Goal: Information Seeking & Learning: Learn about a topic

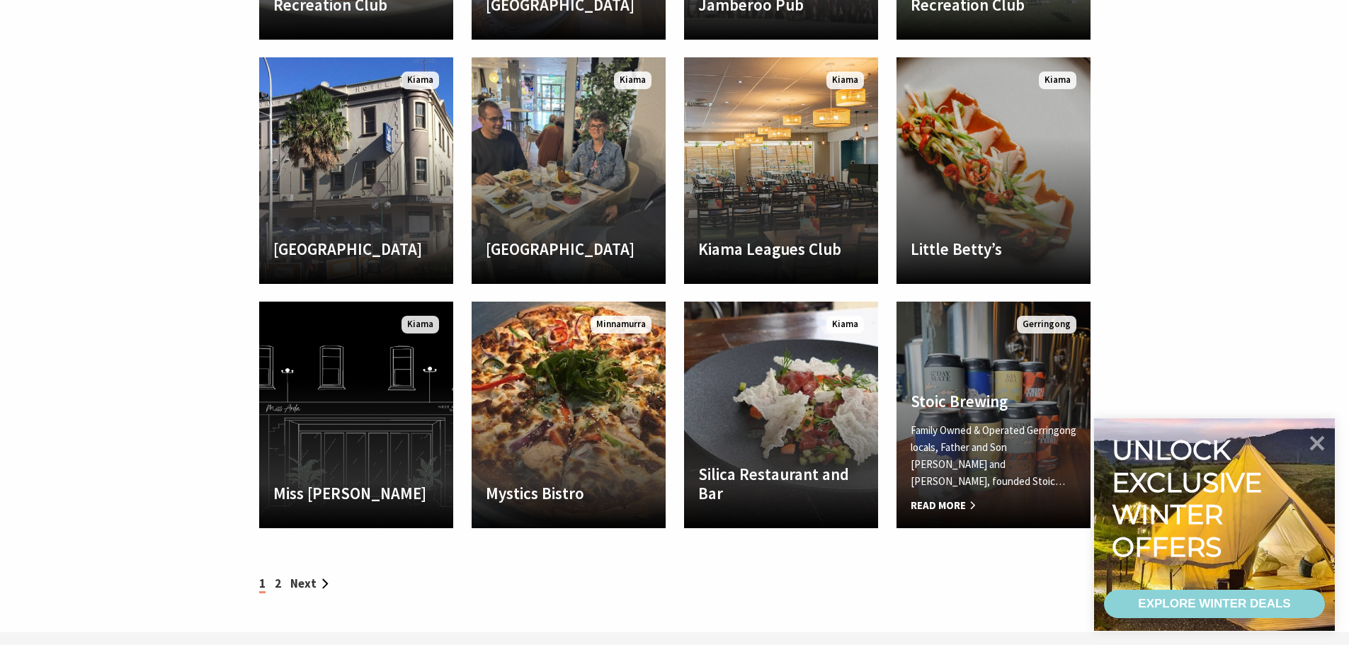
scroll to position [1345, 0]
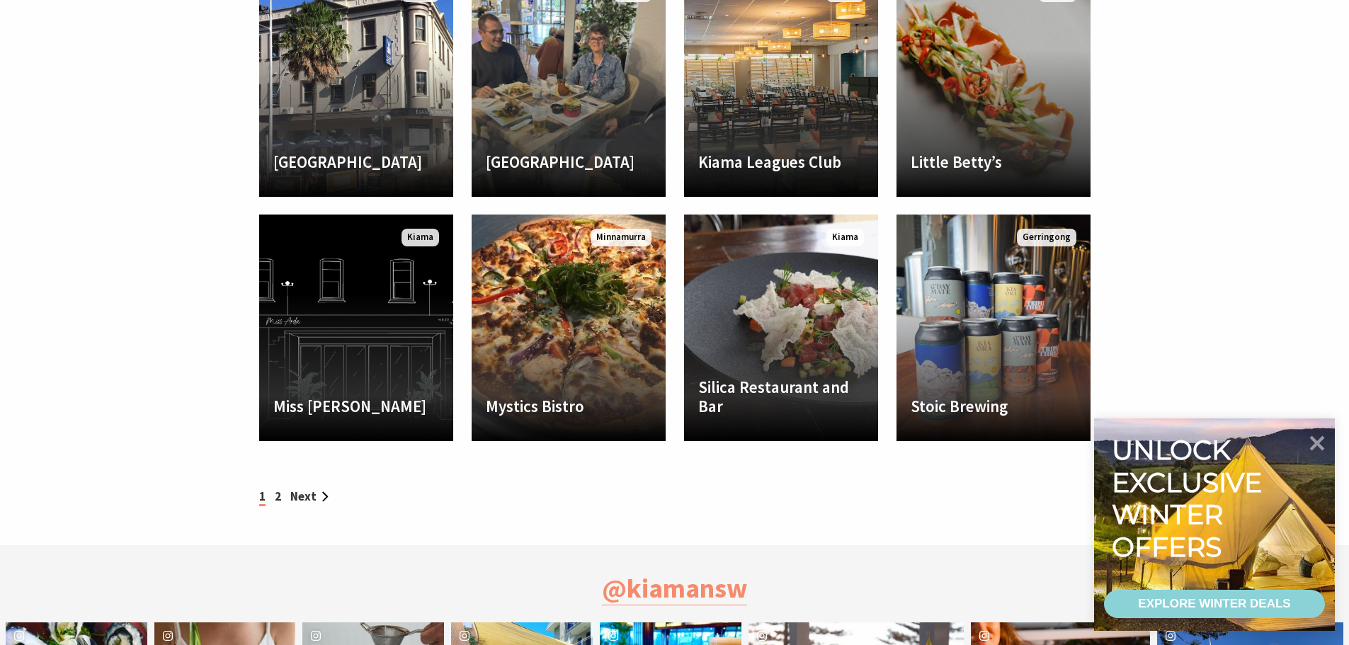
click at [274, 497] on div "1 2 Next" at bounding box center [675, 496] width 850 height 19
click at [276, 498] on link "2" at bounding box center [278, 497] width 6 height 16
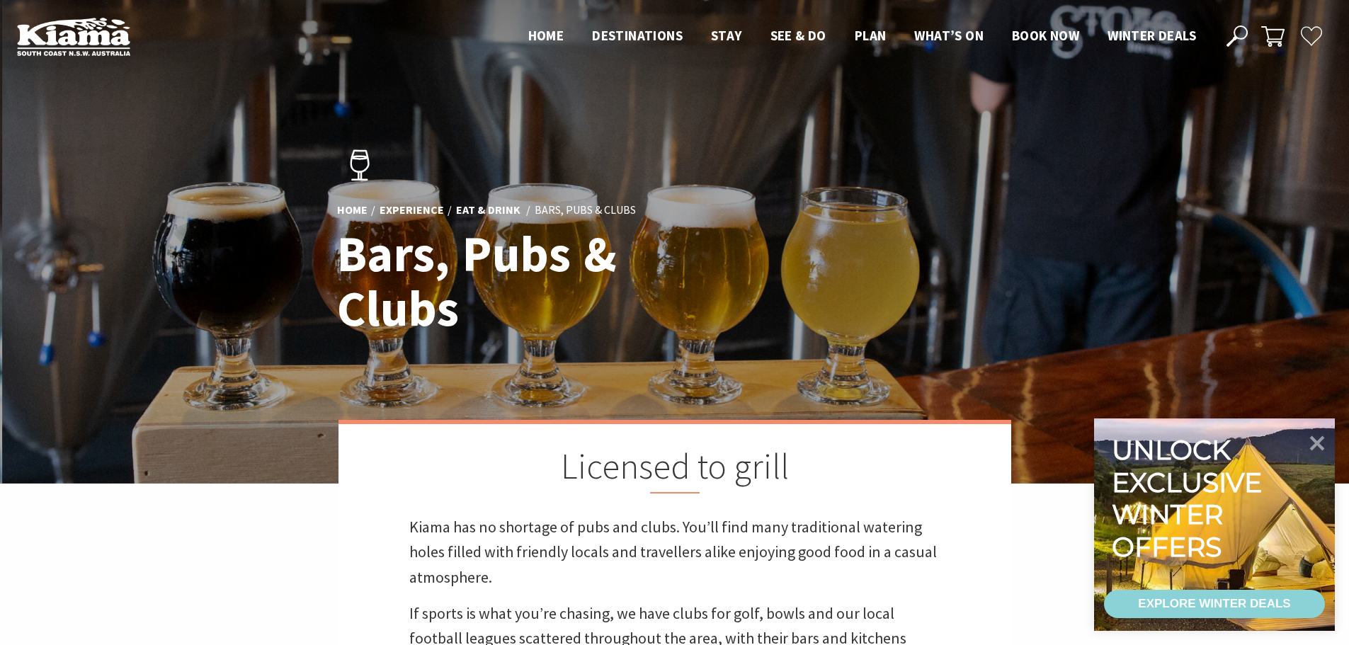
scroll to position [505, 1366]
click at [1318, 442] on icon at bounding box center [1317, 442] width 17 height 17
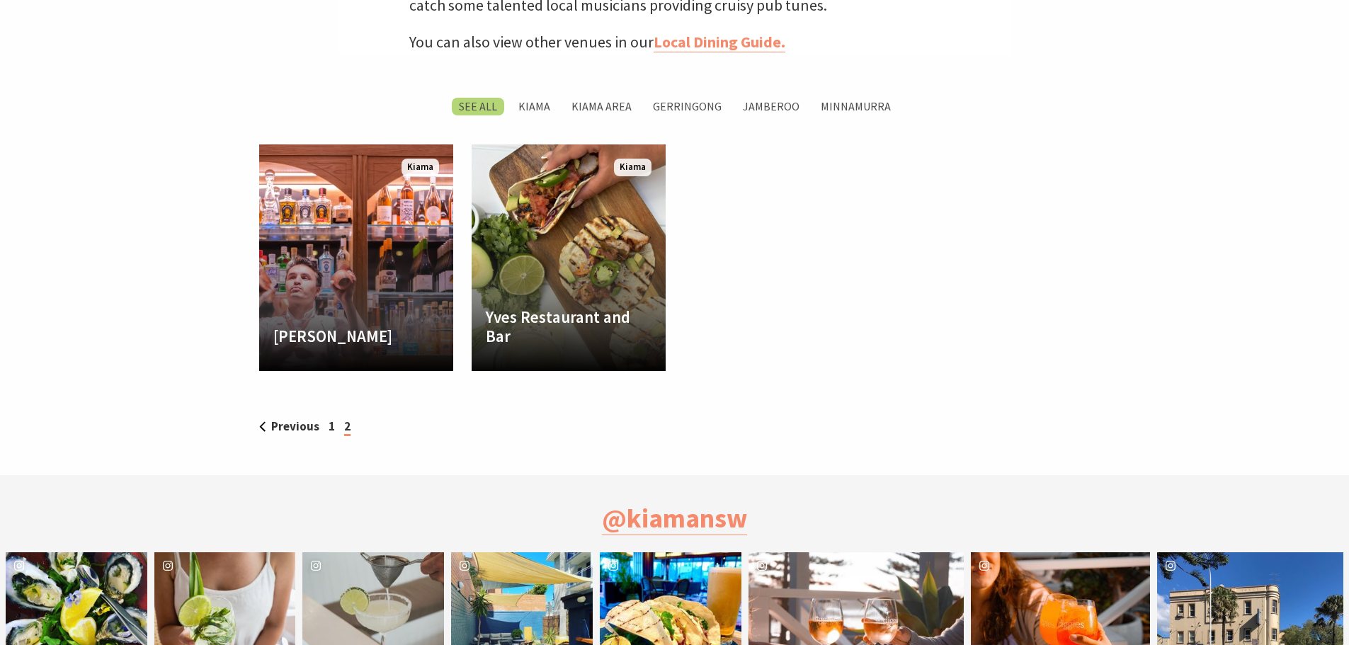
scroll to position [637, 0]
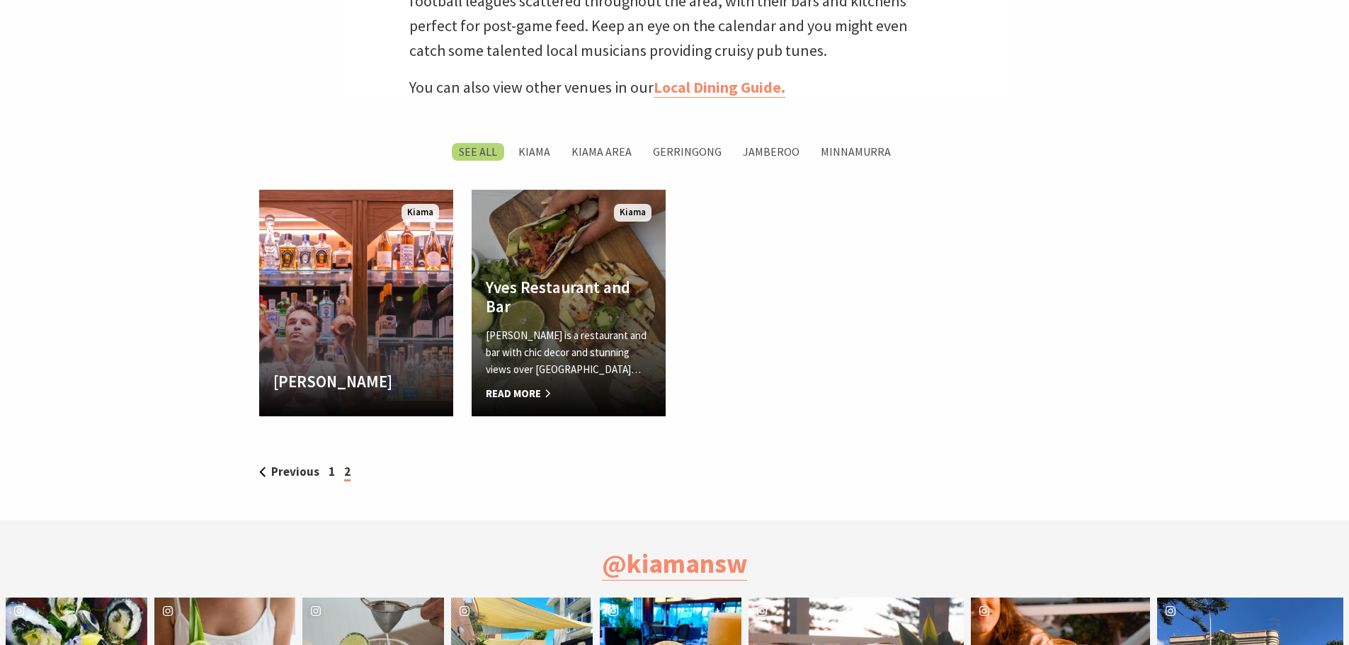
click at [560, 252] on link "Yves Restaurant and Bar Yves is a restaurant and bar with chic decor and stunni…" at bounding box center [569, 303] width 194 height 227
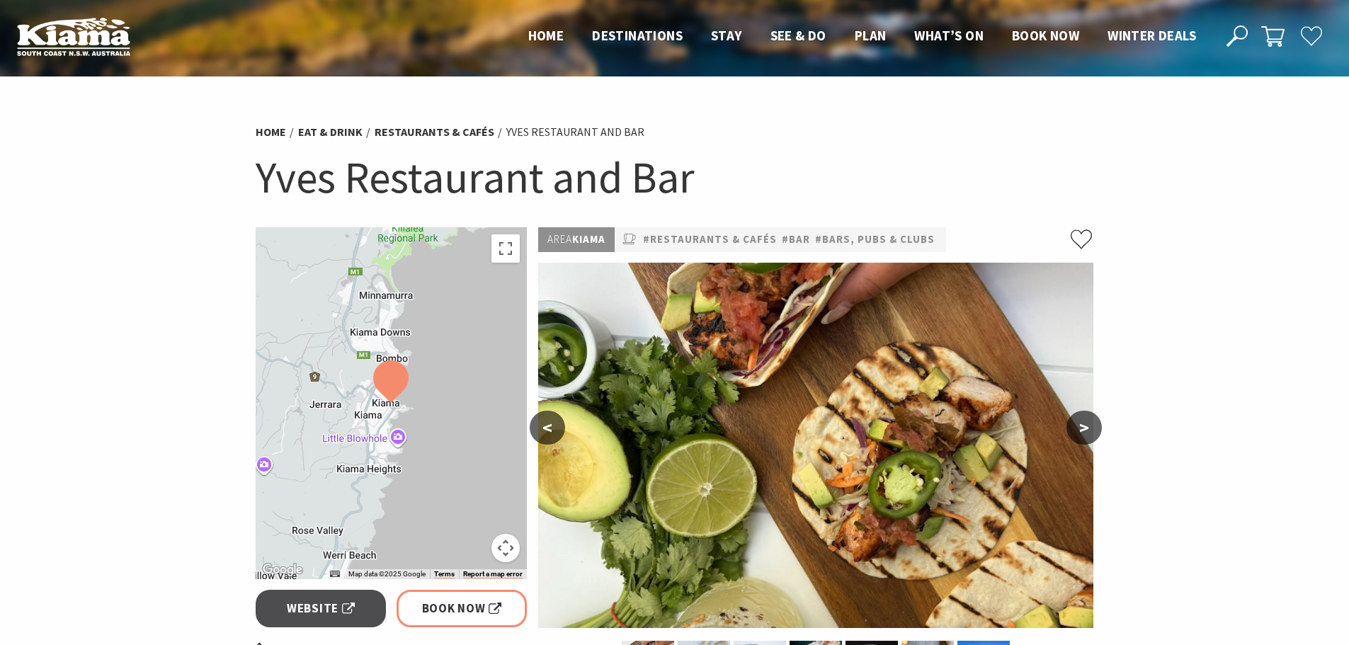
click at [1088, 426] on button ">" at bounding box center [1083, 428] width 35 height 34
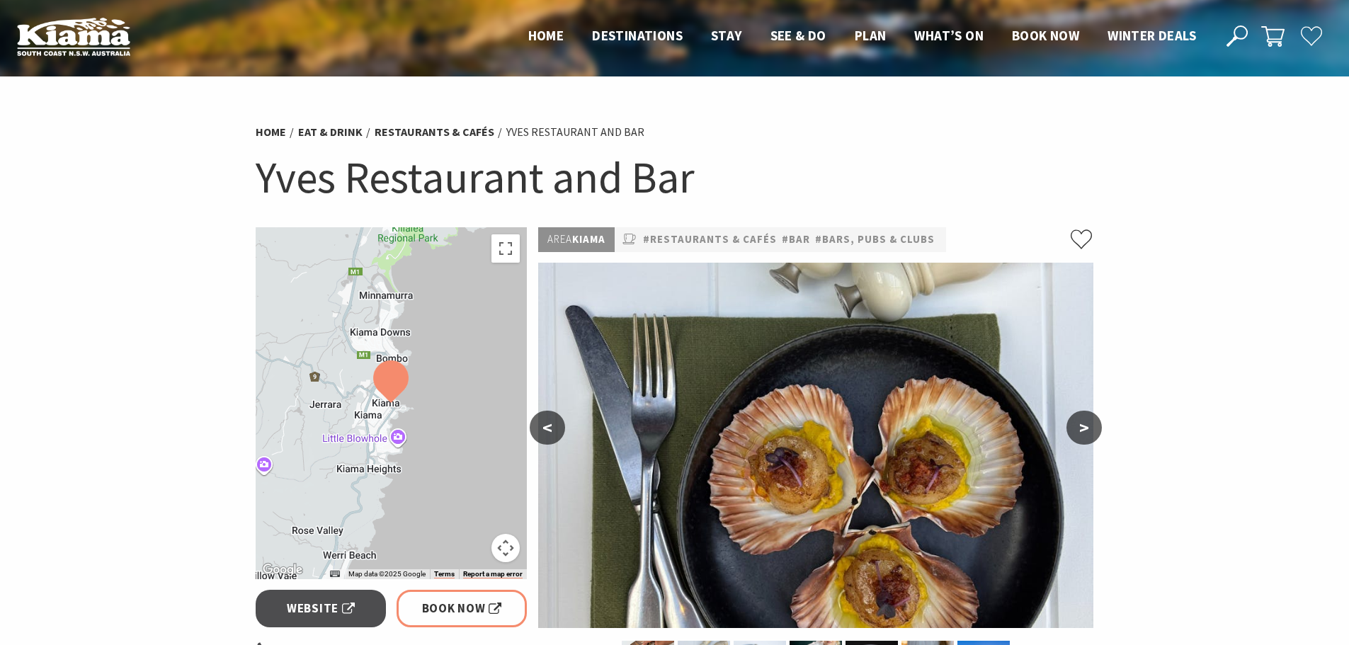
click at [1088, 426] on button ">" at bounding box center [1083, 428] width 35 height 34
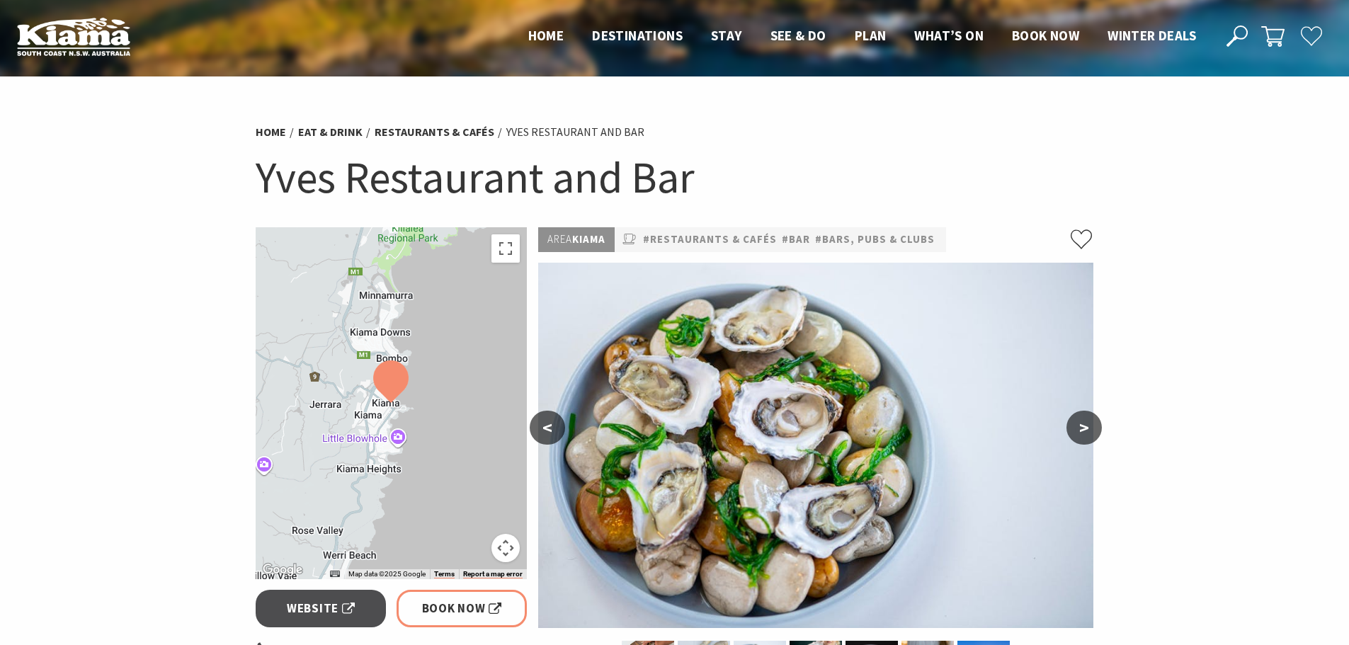
click at [1088, 426] on button ">" at bounding box center [1083, 428] width 35 height 34
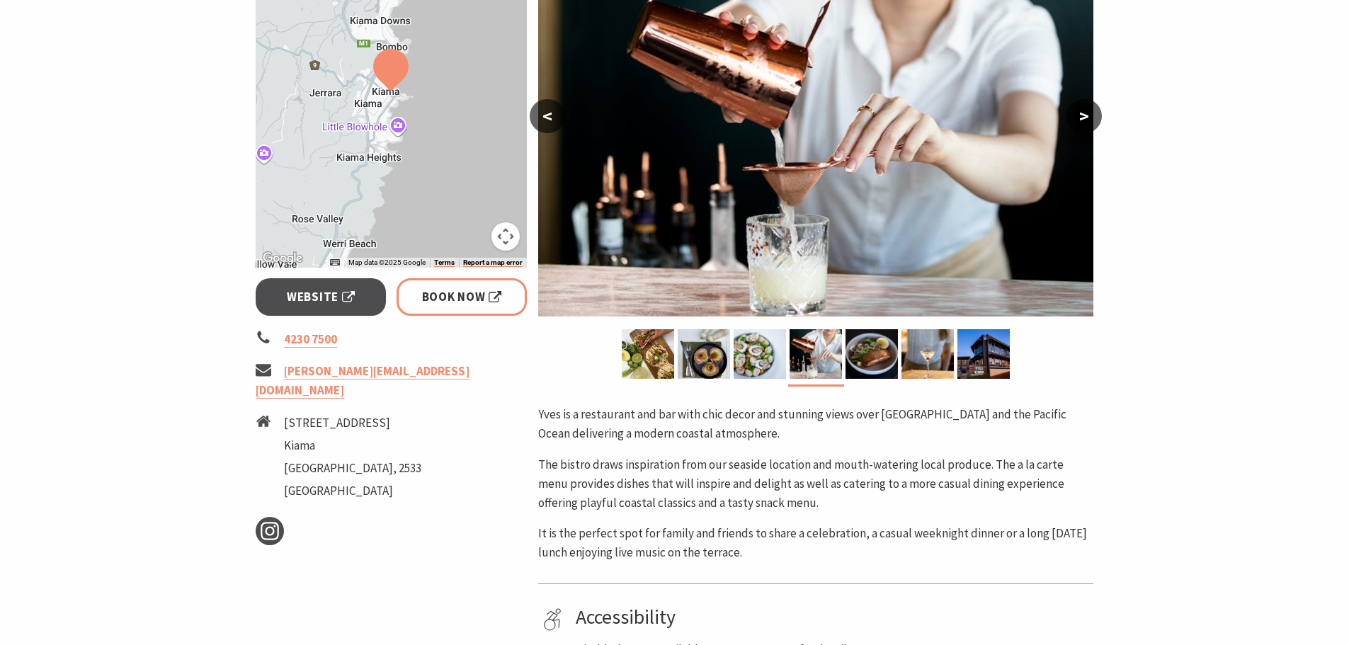
scroll to position [354, 0]
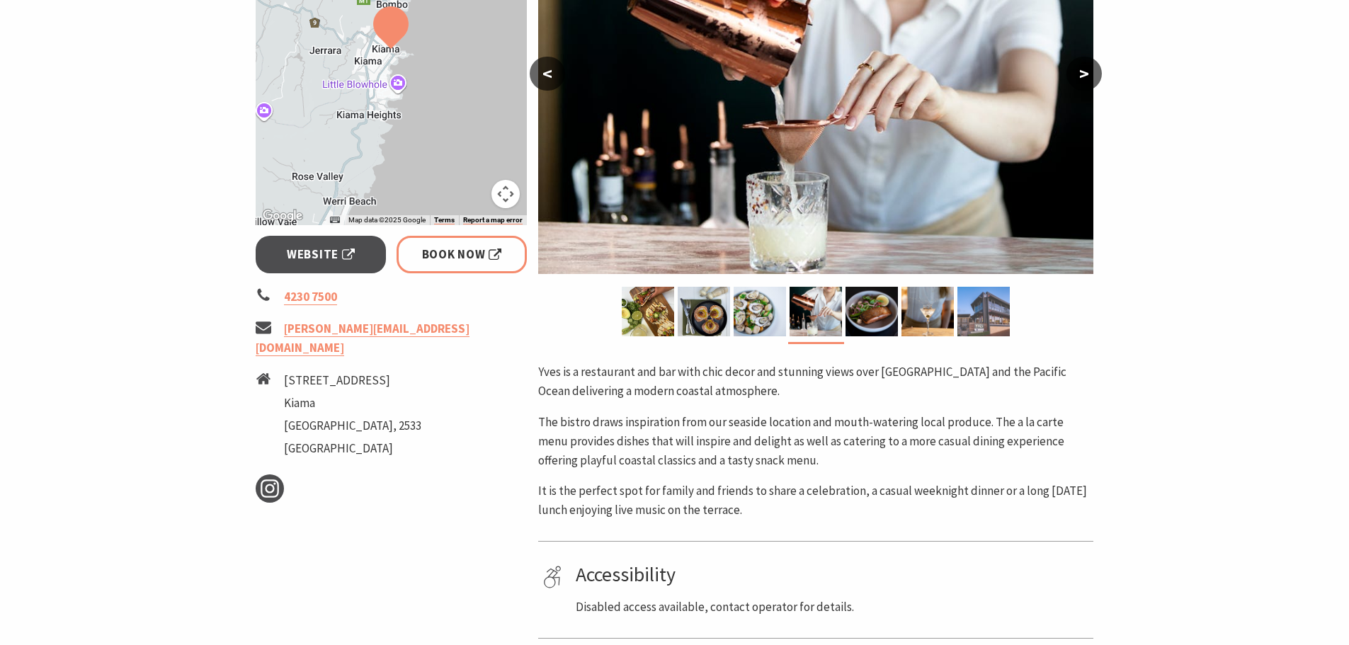
click at [979, 308] on img at bounding box center [983, 312] width 52 height 50
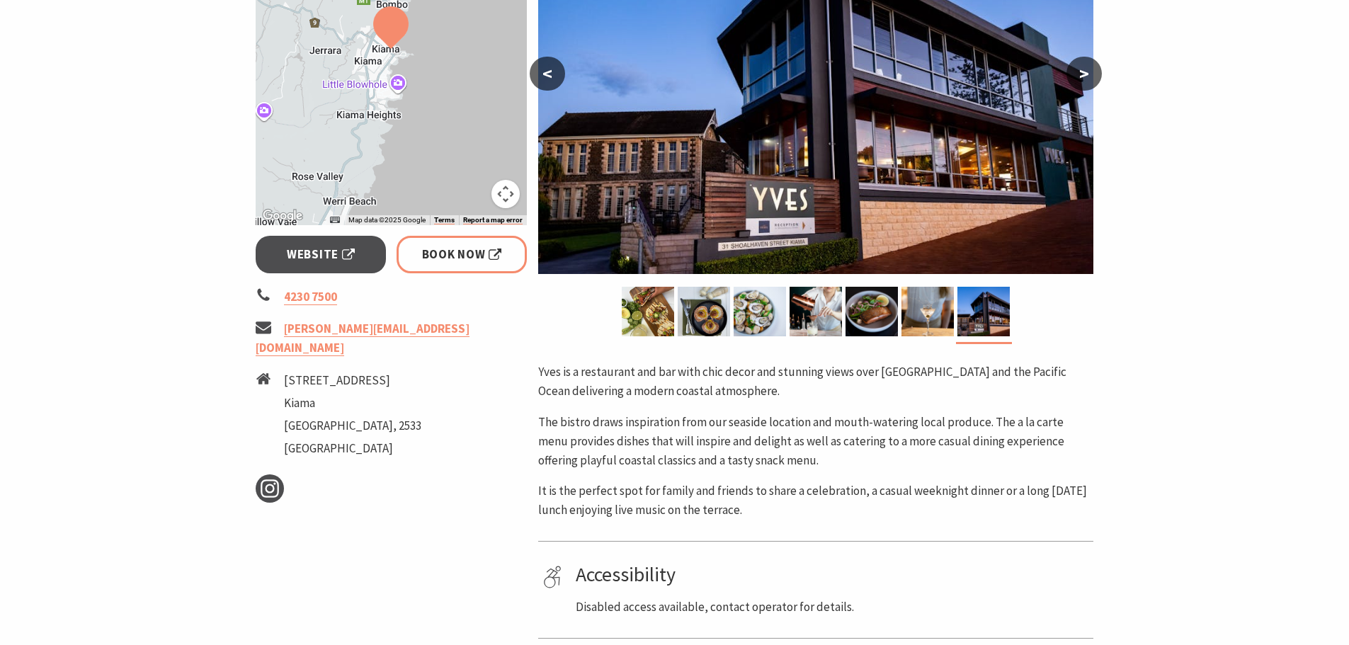
click at [864, 183] on img at bounding box center [815, 91] width 555 height 365
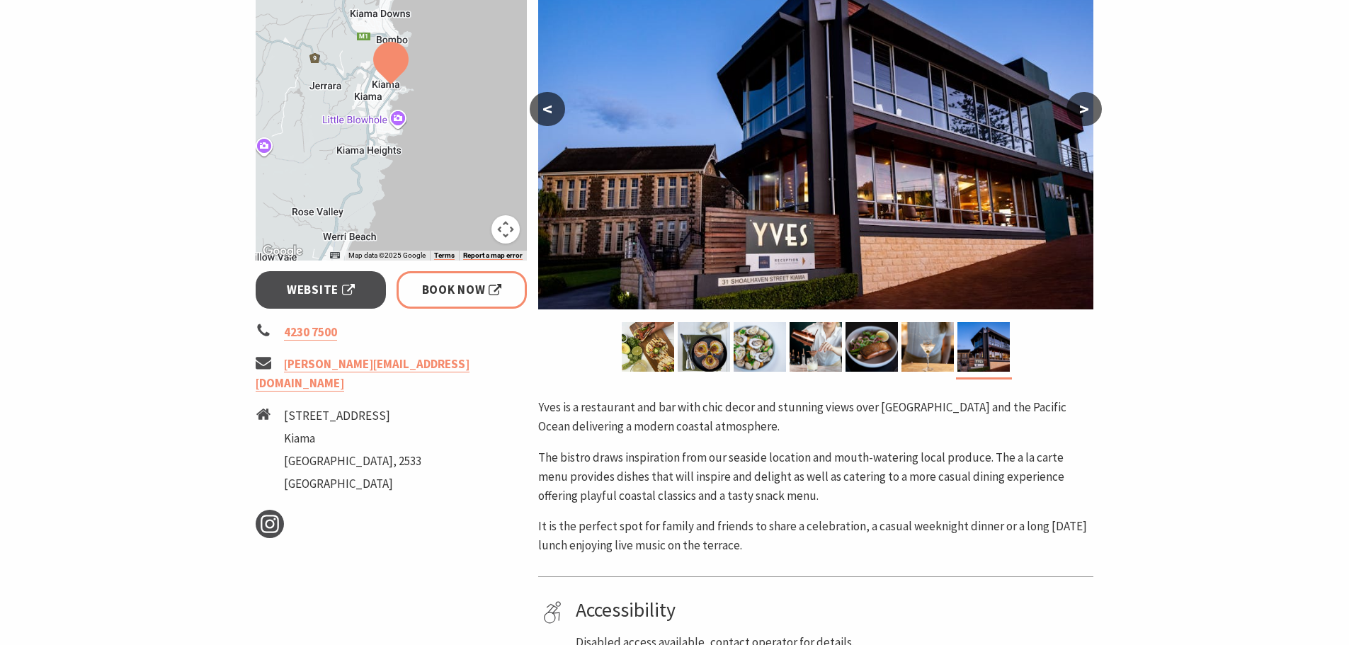
scroll to position [283, 0]
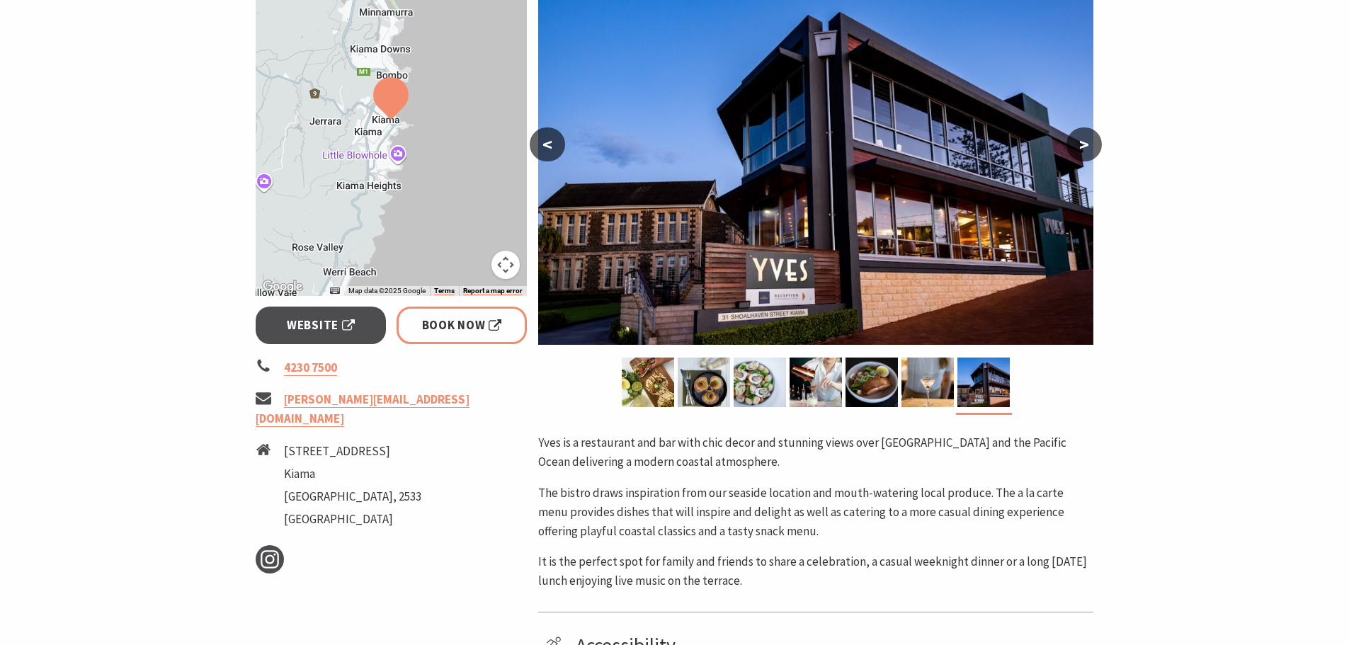
click at [757, 295] on img at bounding box center [815, 161] width 555 height 365
click at [1081, 151] on button ">" at bounding box center [1083, 144] width 35 height 34
click at [1085, 146] on button ">" at bounding box center [1083, 144] width 35 height 34
click at [1070, 150] on button ">" at bounding box center [1083, 144] width 35 height 34
click at [1089, 132] on button ">" at bounding box center [1083, 144] width 35 height 34
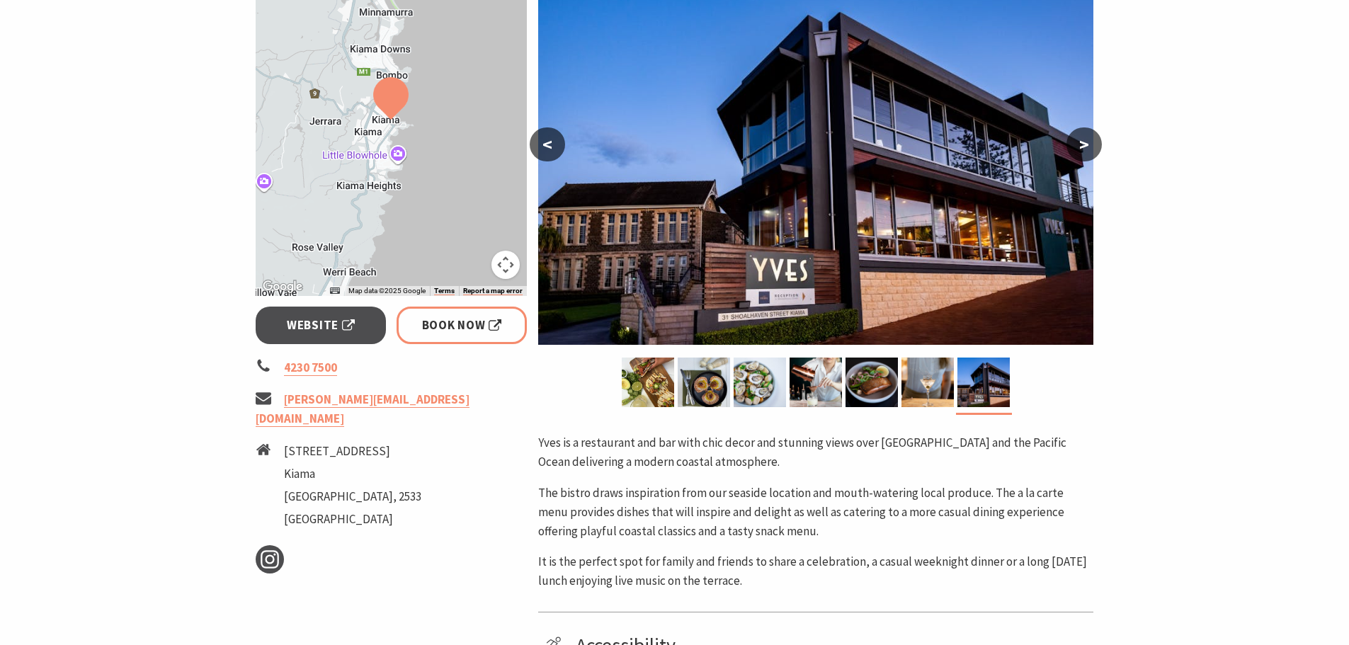
click at [1088, 141] on button ">" at bounding box center [1083, 144] width 35 height 34
